Goal: Task Accomplishment & Management: Complete application form

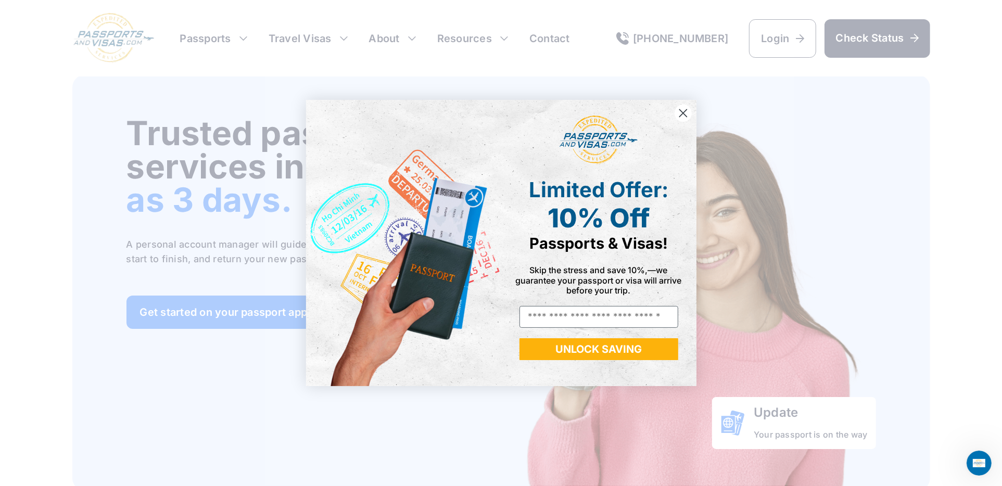
click at [682, 112] on icon "Close dialog" at bounding box center [683, 112] width 7 height 7
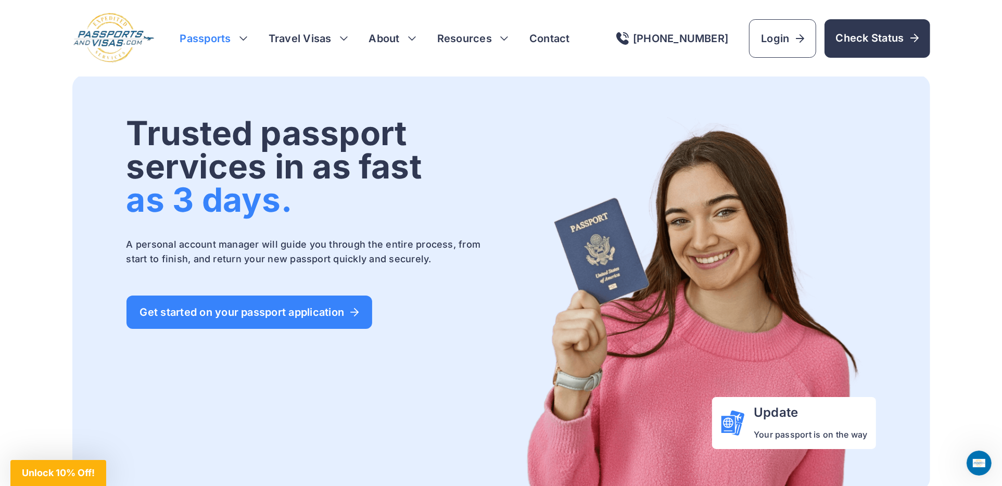
click at [243, 38] on h3 "Passports" at bounding box center [214, 38] width 68 height 15
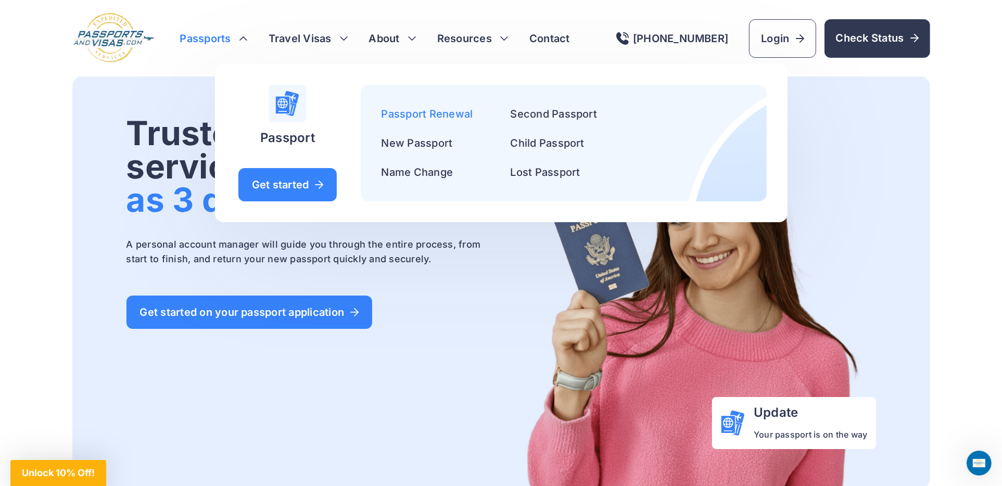
click at [451, 112] on link "Passport Renewal" at bounding box center [428, 114] width 92 height 12
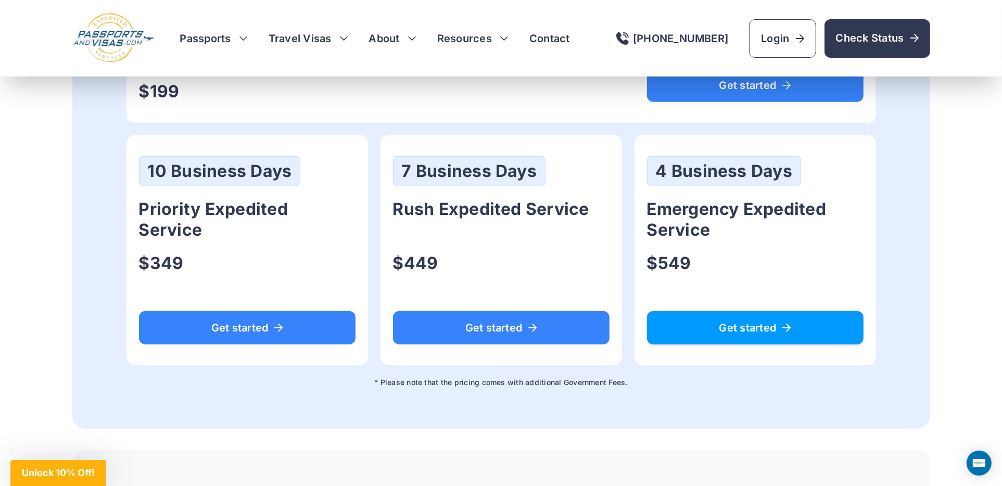
scroll to position [677, 0]
click at [770, 324] on span "Get started" at bounding box center [756, 328] width 190 height 10
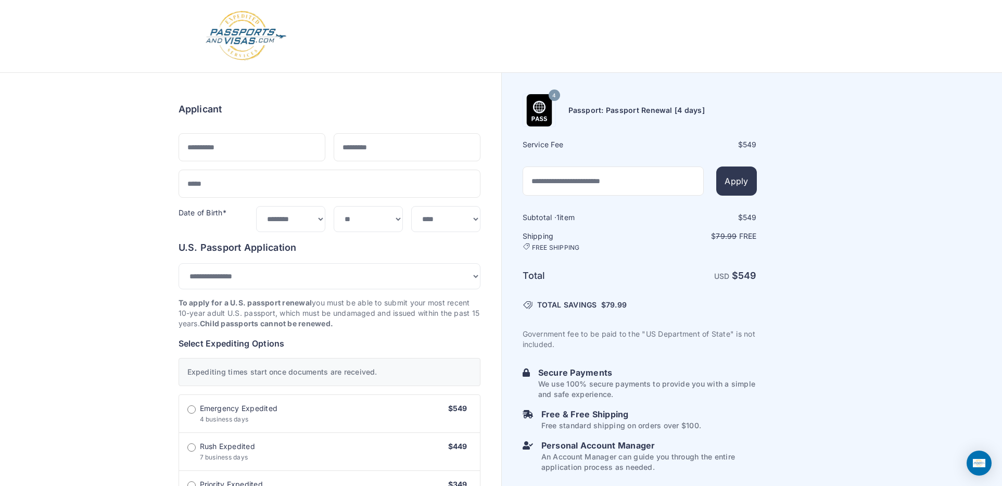
select select "*******"
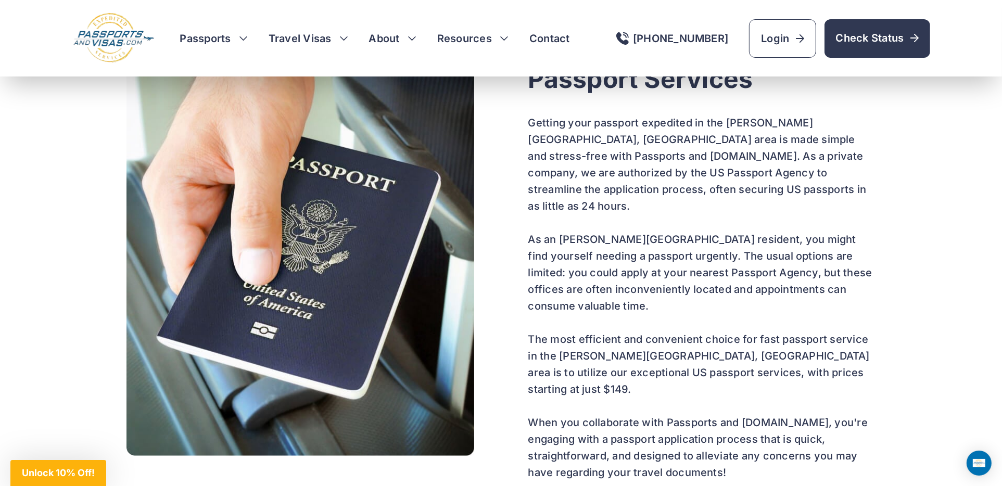
scroll to position [695, 0]
